Goal: Check status: Check status

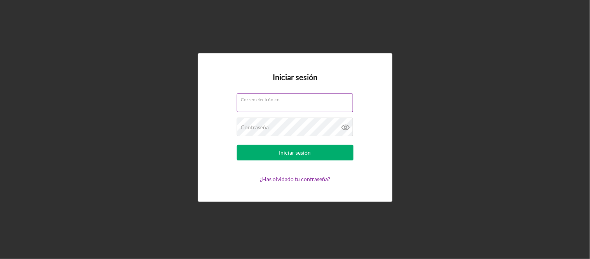
click at [266, 111] on input "Correo electrónico" at bounding box center [295, 102] width 116 height 19
type input "[EMAIL_ADDRESS][DOMAIN_NAME]"
click at [342, 126] on icon at bounding box center [345, 127] width 19 height 19
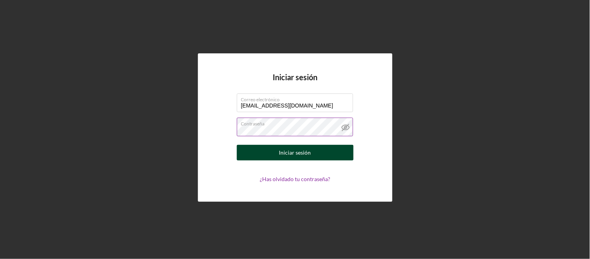
click at [305, 153] on font "Iniciar sesión" at bounding box center [295, 152] width 32 height 7
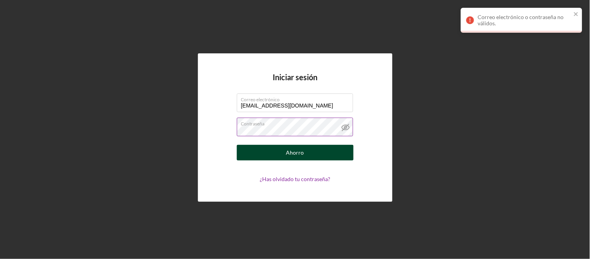
click at [274, 125] on label "Contraseña" at bounding box center [297, 122] width 112 height 9
click at [300, 154] on font "Ahorro" at bounding box center [295, 152] width 18 height 7
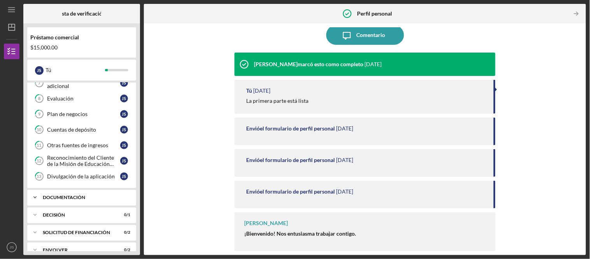
scroll to position [168, 0]
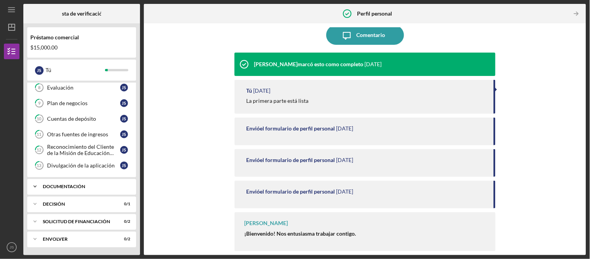
click at [88, 183] on div "Icon/Expander Documentación 0 / 16" at bounding box center [81, 187] width 109 height 16
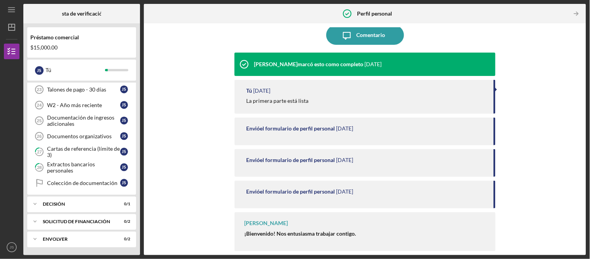
scroll to position [422, 0]
click at [87, 200] on div "Icon/Expander Decisión 0 / 1" at bounding box center [81, 204] width 109 height 16
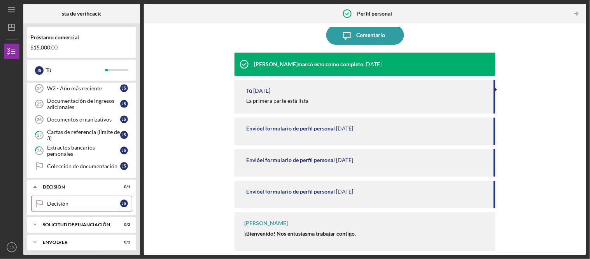
scroll to position [442, 0]
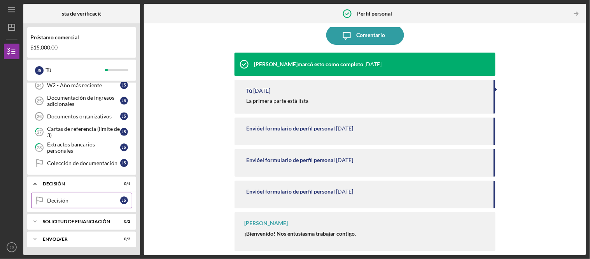
click at [88, 198] on div "Decisión" at bounding box center [83, 200] width 73 height 6
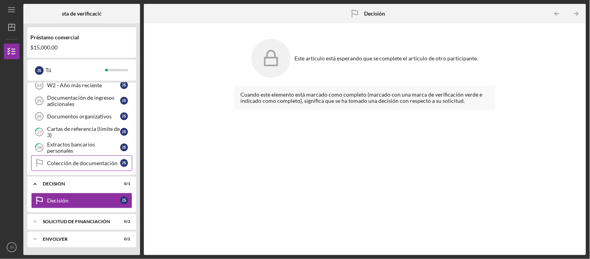
click at [85, 167] on link "Documentation Collection Colección de documentación J S" at bounding box center [81, 163] width 101 height 16
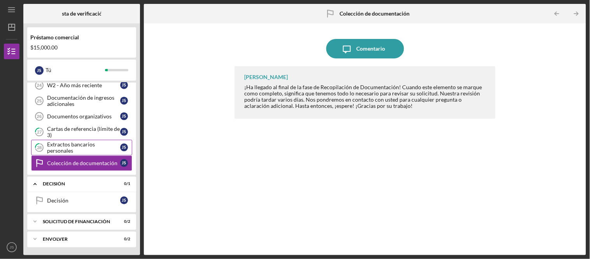
click at [67, 145] on font "Extractos bancarios personales" at bounding box center [71, 147] width 48 height 13
